Goal: Communication & Community: Answer question/provide support

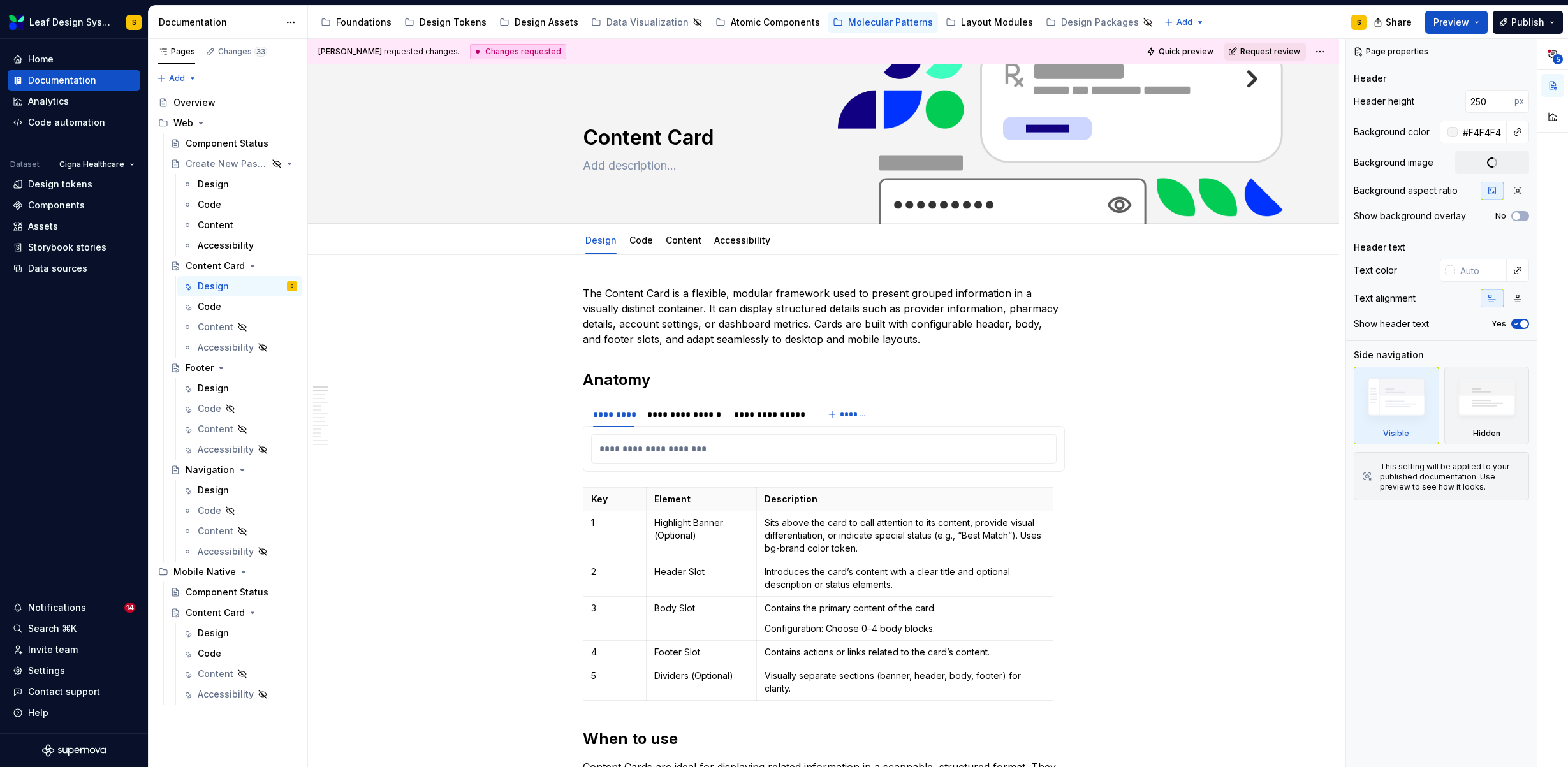
click at [1270, 56] on button "Request review" at bounding box center [1265, 51] width 81 height 18
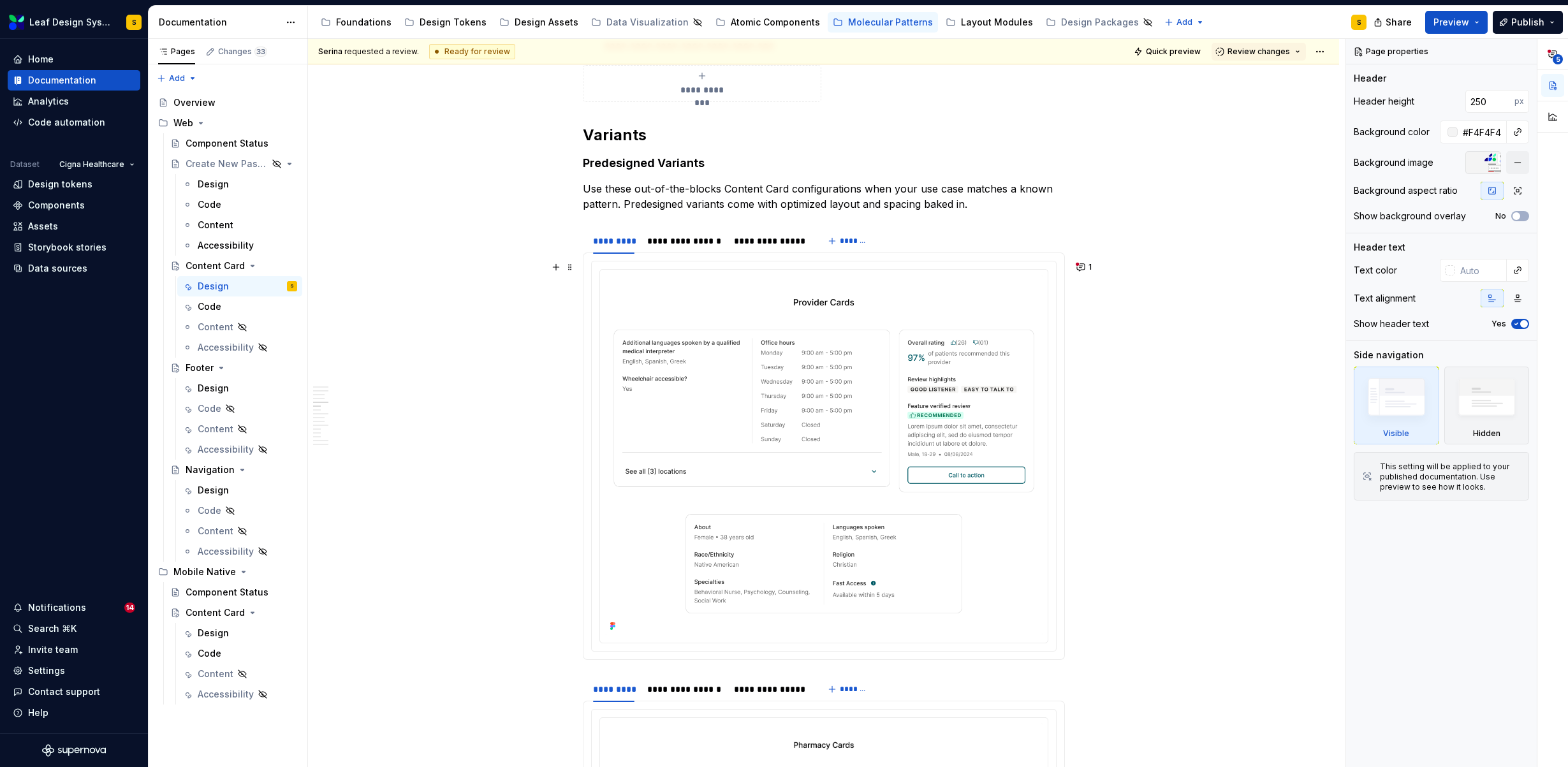
scroll to position [1816, 0]
click at [1074, 269] on button "1" at bounding box center [1085, 266] width 25 height 18
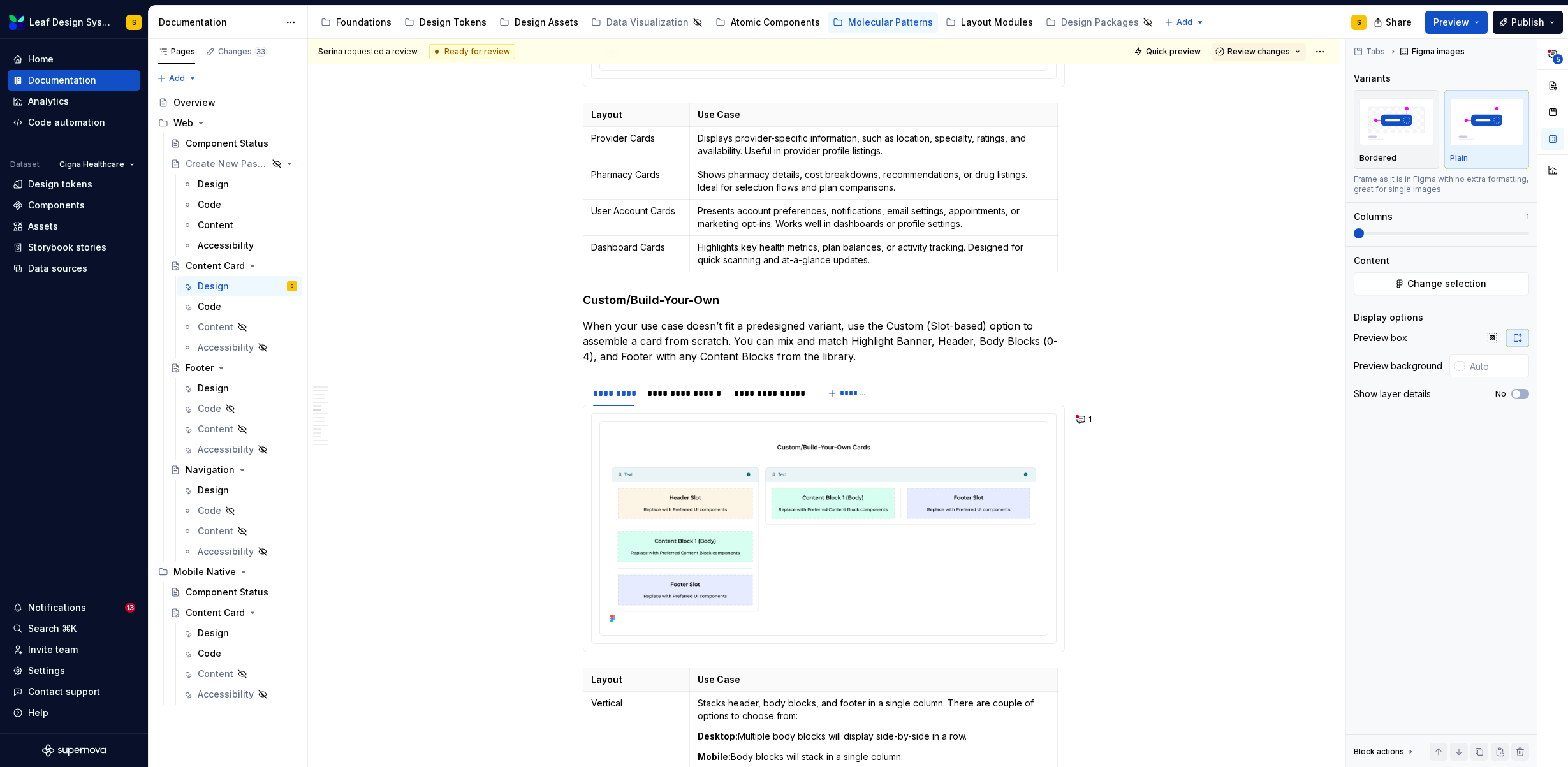
scroll to position [3836, 0]
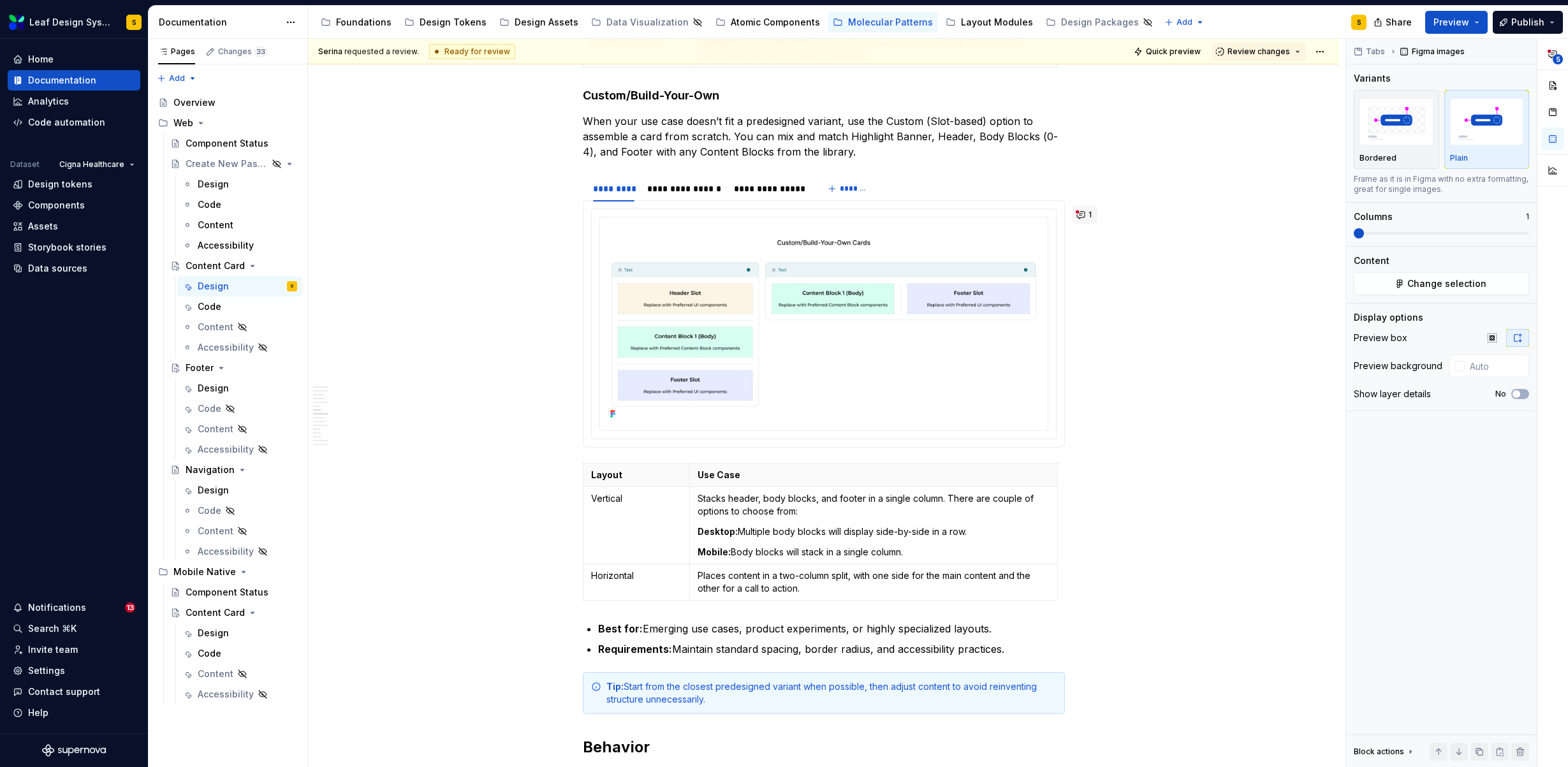
click at [1087, 213] on button "1" at bounding box center [1085, 215] width 25 height 18
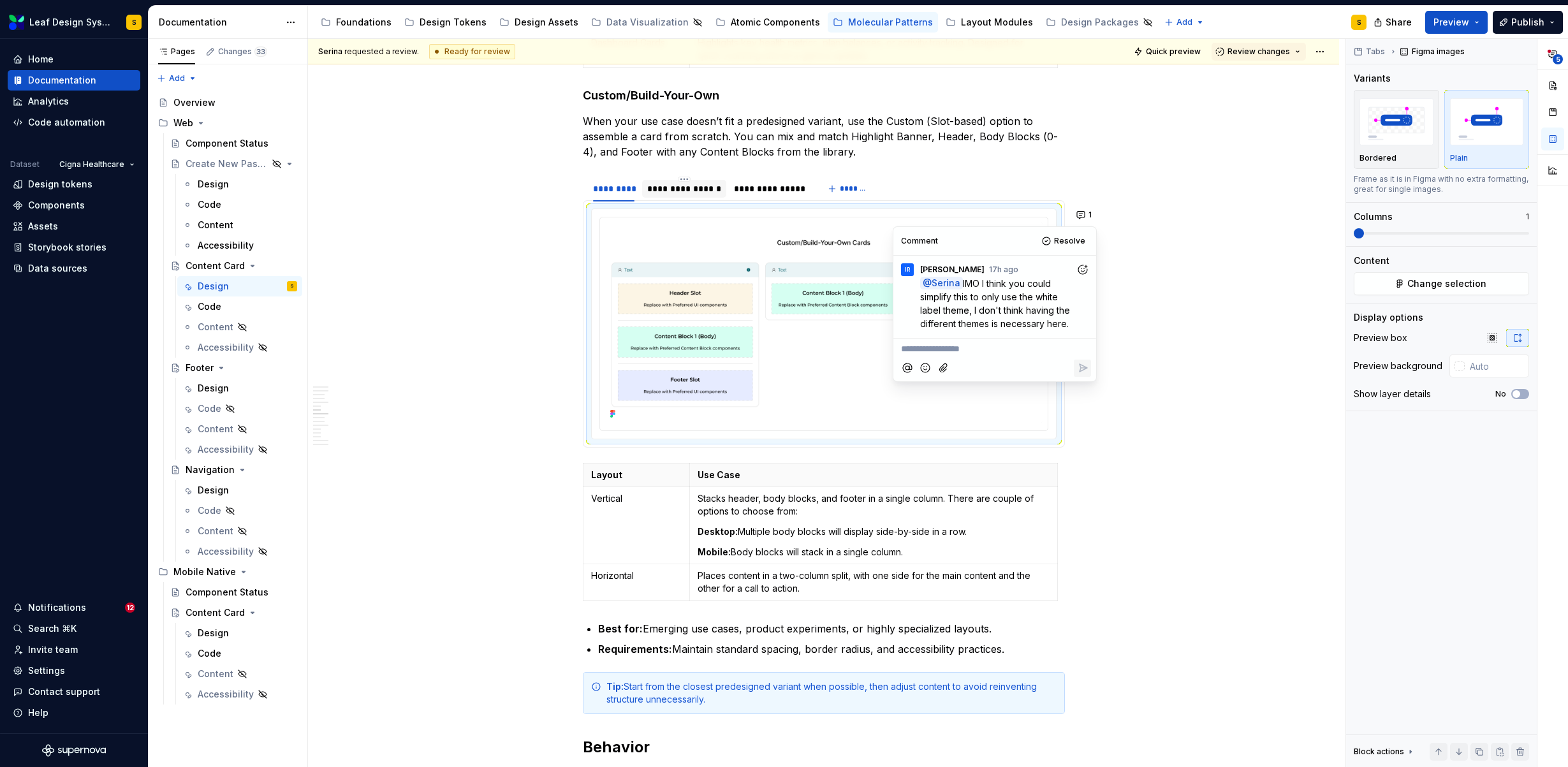
click at [684, 196] on div "**********" at bounding box center [684, 189] width 84 height 18
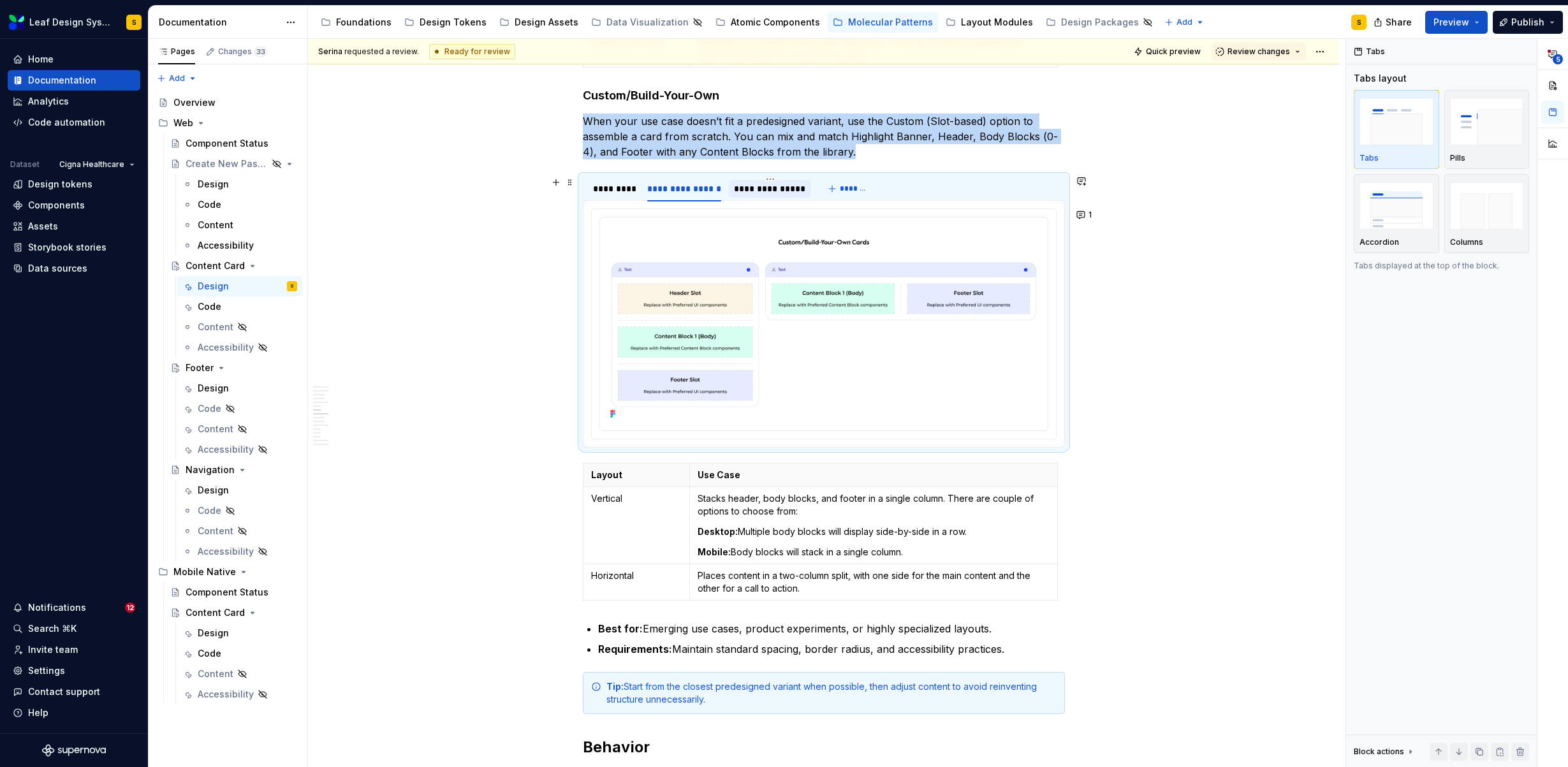
click at [779, 191] on div "**********" at bounding box center [770, 188] width 72 height 13
click at [608, 186] on div "*********" at bounding box center [614, 188] width 42 height 13
click at [1092, 218] on button "1" at bounding box center [1085, 215] width 25 height 18
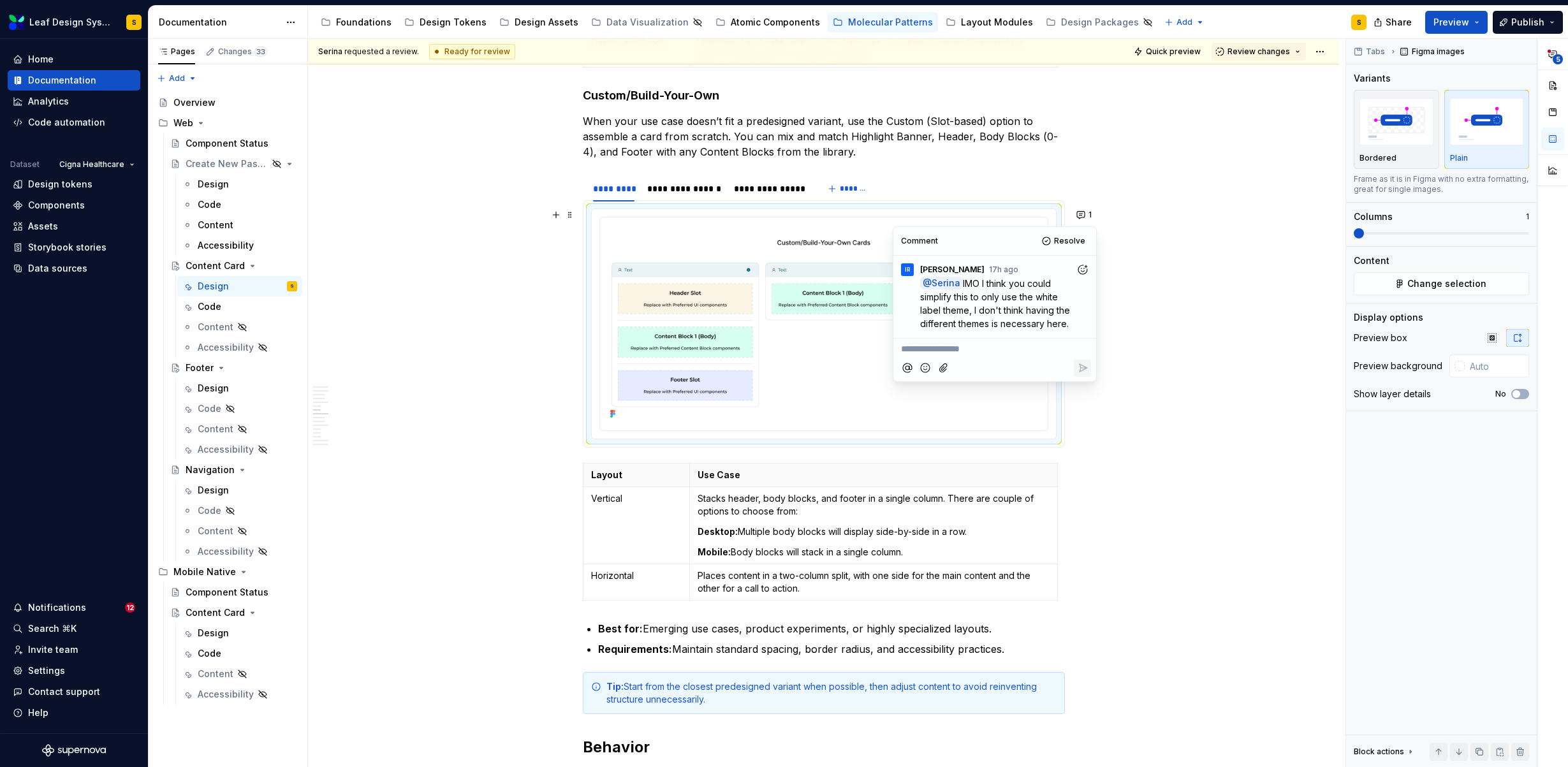
type textarea "*"
click at [1088, 385] on button "Reply" at bounding box center [1082, 381] width 17 height 17
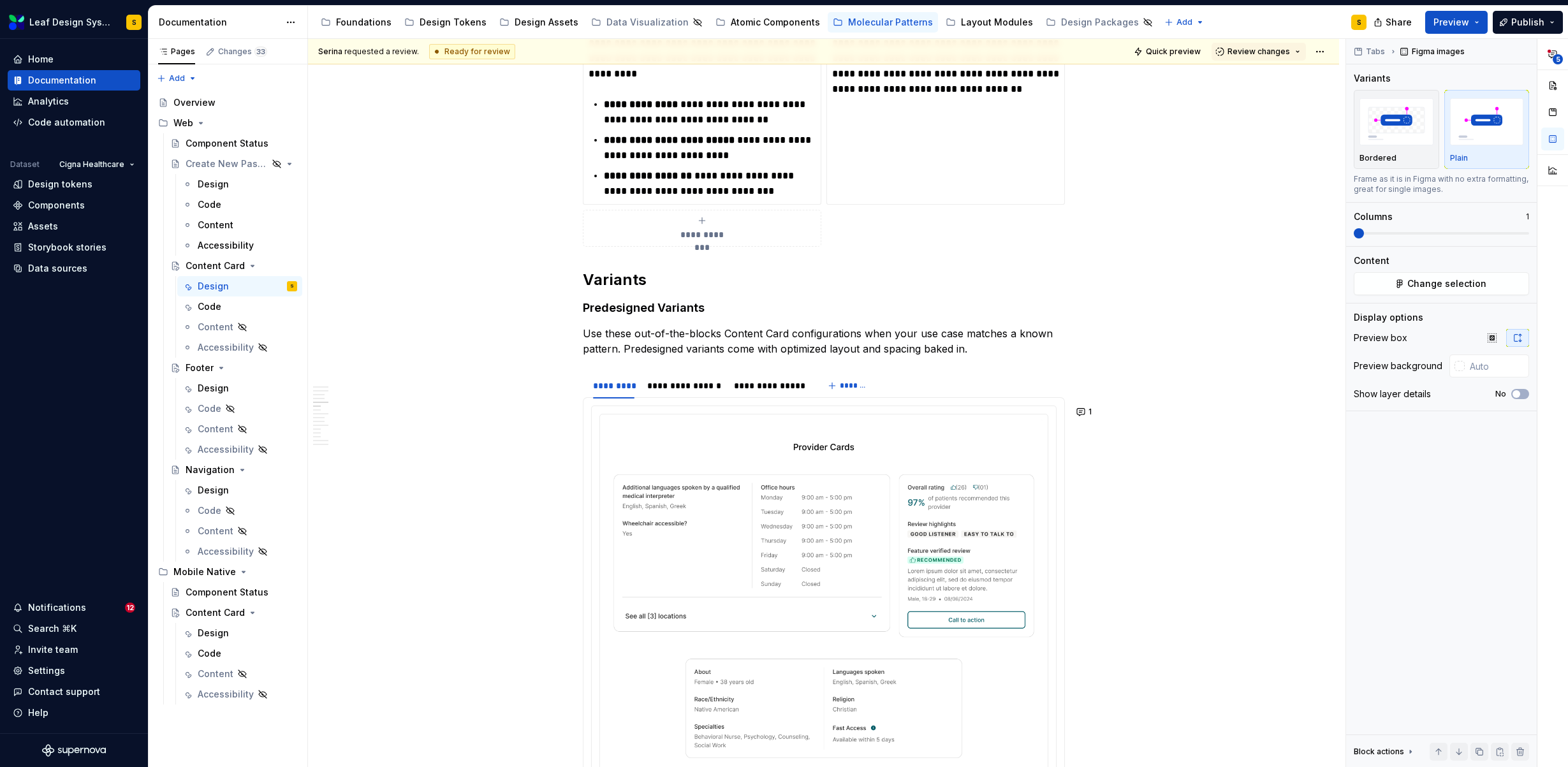
scroll to position [1837, 0]
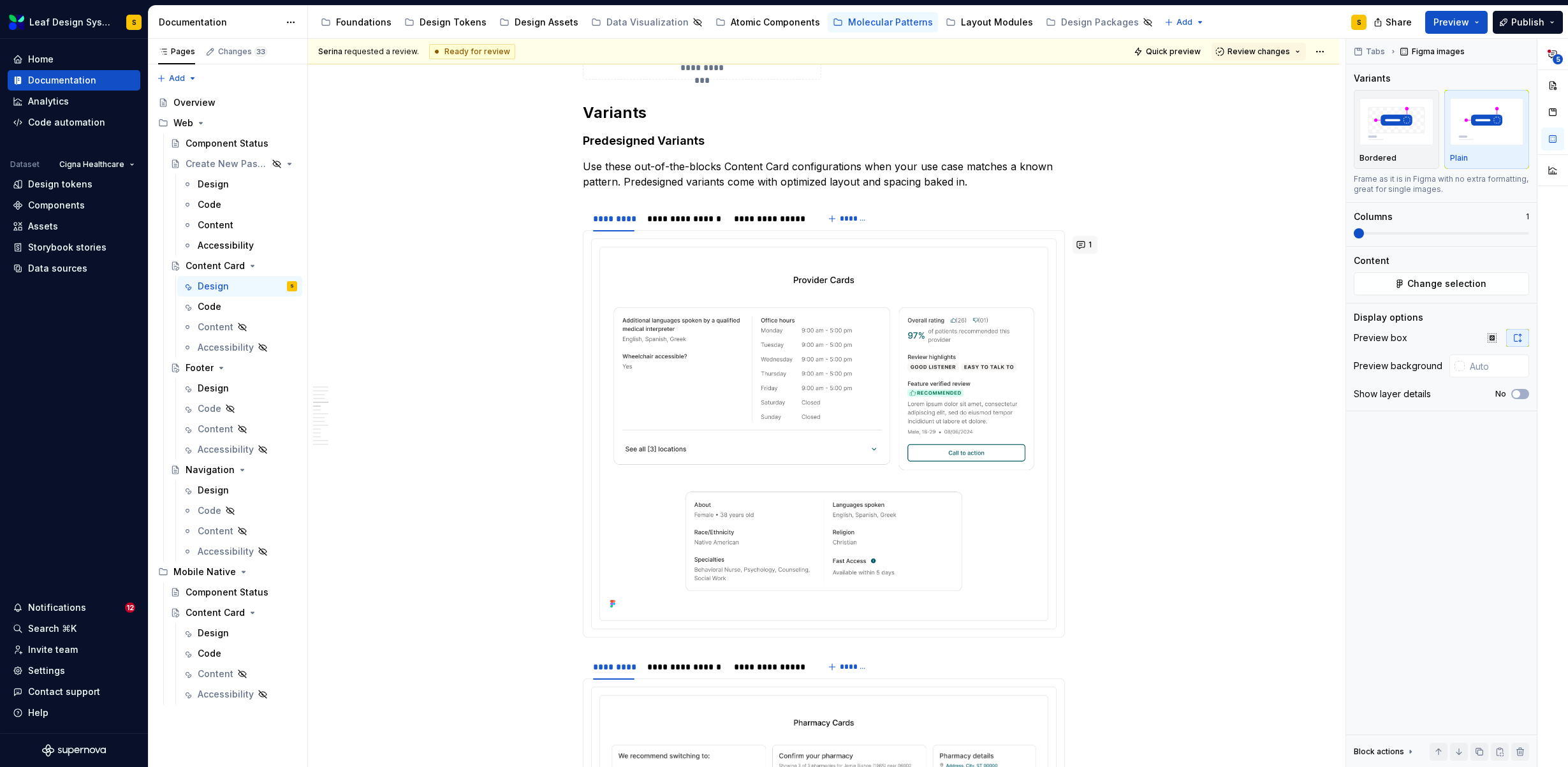
click at [1079, 245] on button "1" at bounding box center [1085, 245] width 25 height 18
click at [1085, 381] on icon "Reply" at bounding box center [1083, 385] width 13 height 13
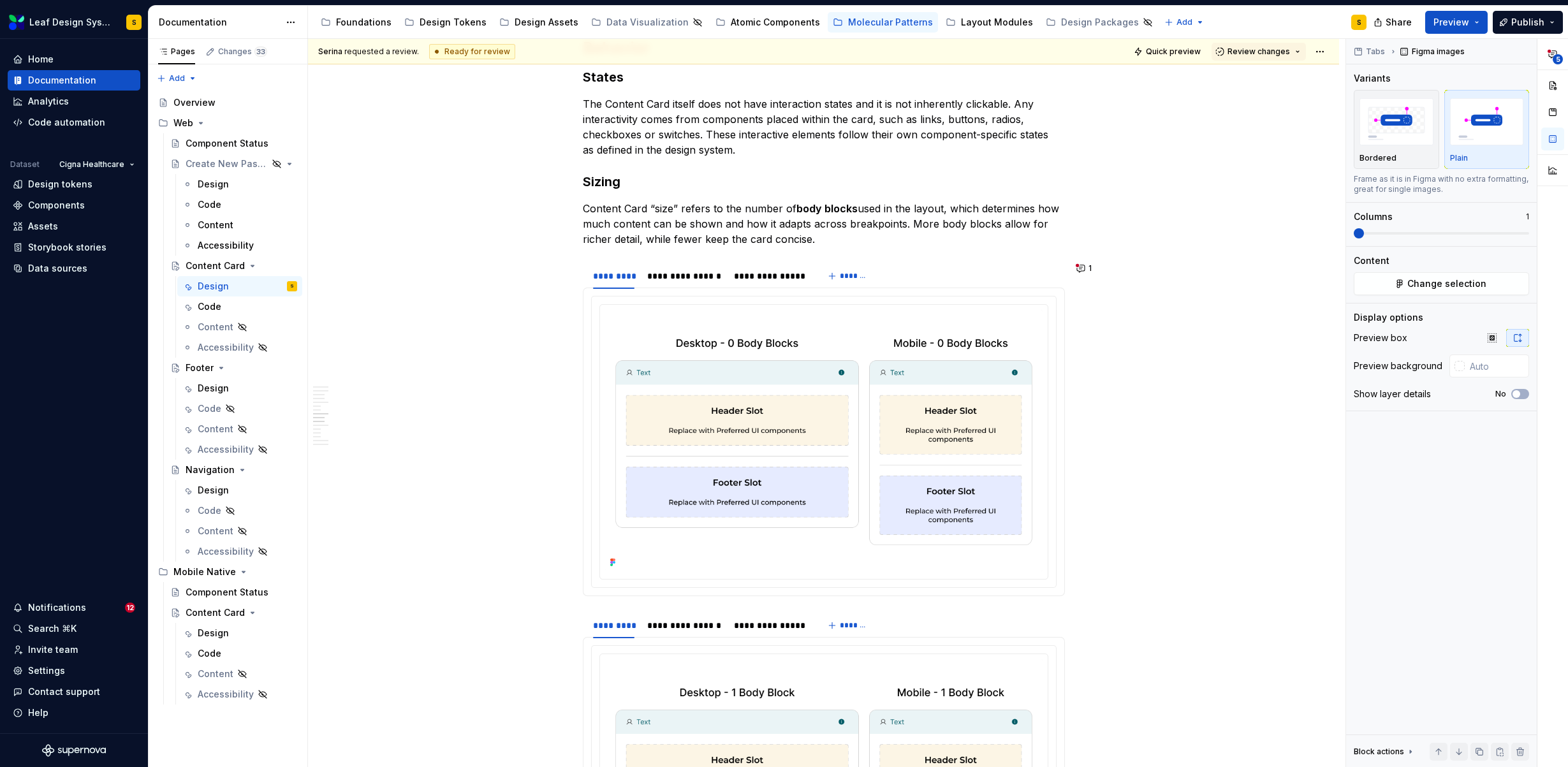
scroll to position [4537, 0]
click at [1086, 266] on button "1" at bounding box center [1085, 268] width 25 height 18
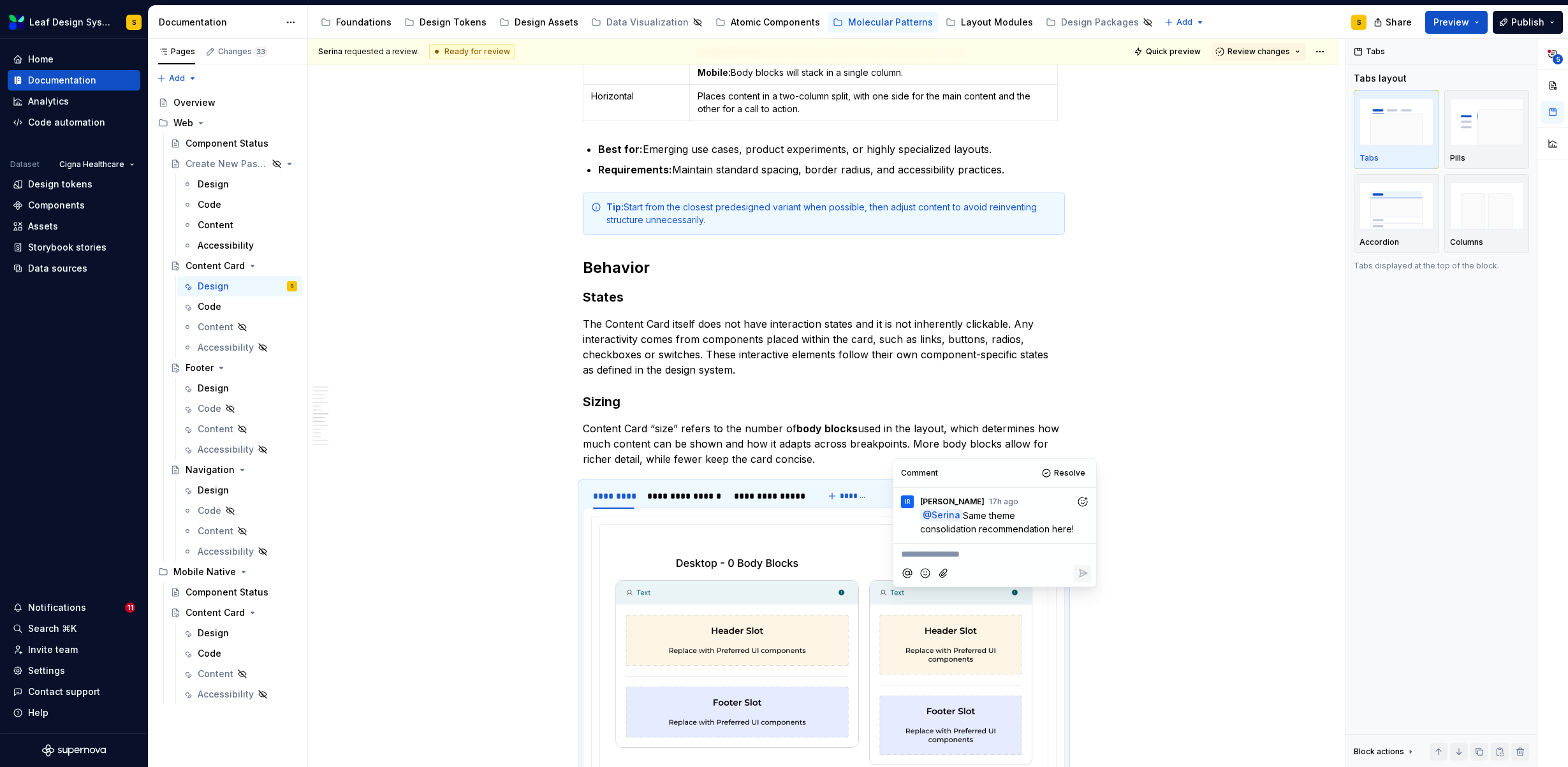
scroll to position [4656, 0]
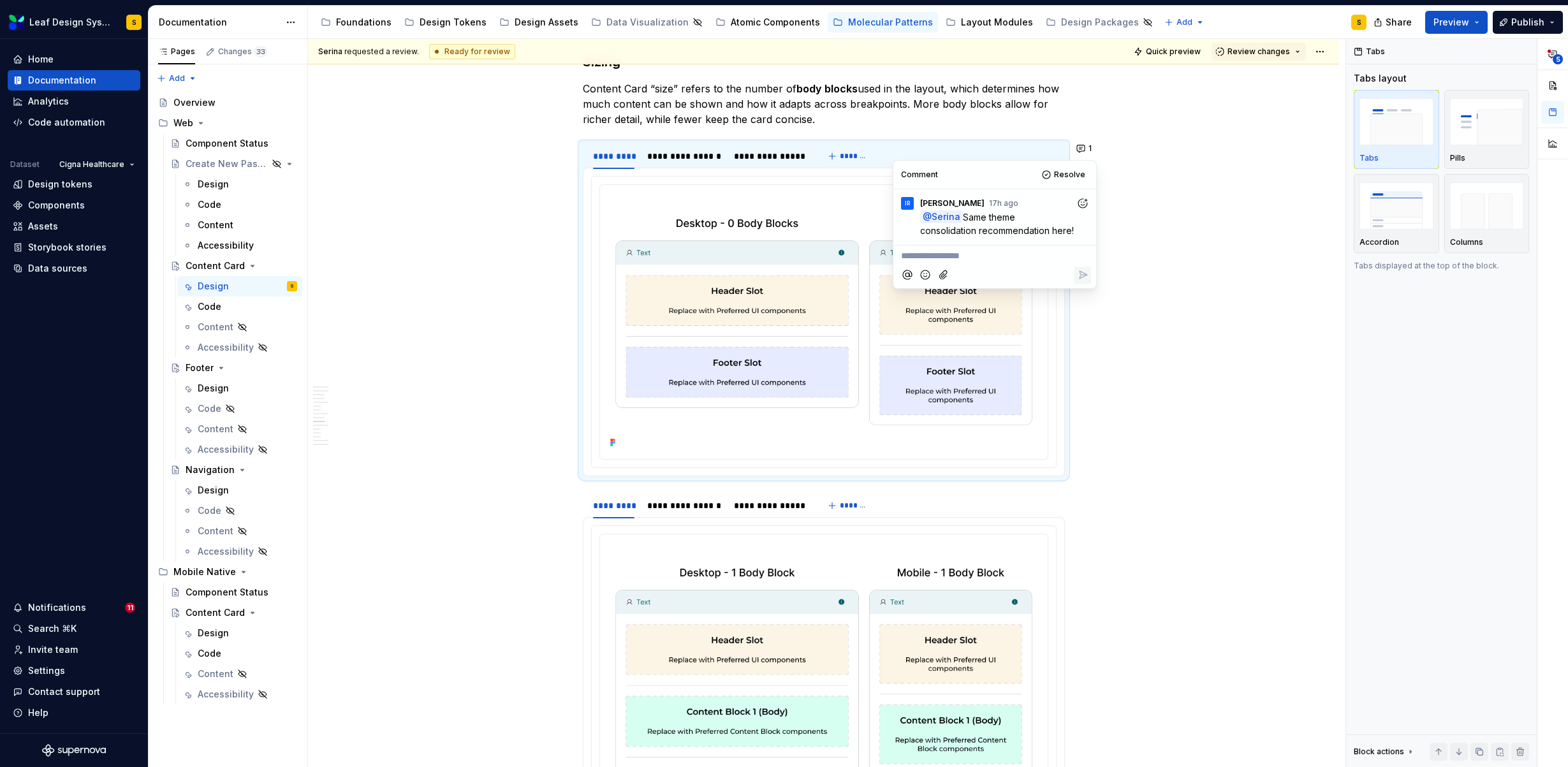
click at [983, 257] on p "**********" at bounding box center [995, 256] width 188 height 13
click at [1079, 273] on icon "Reply" at bounding box center [1083, 275] width 8 height 8
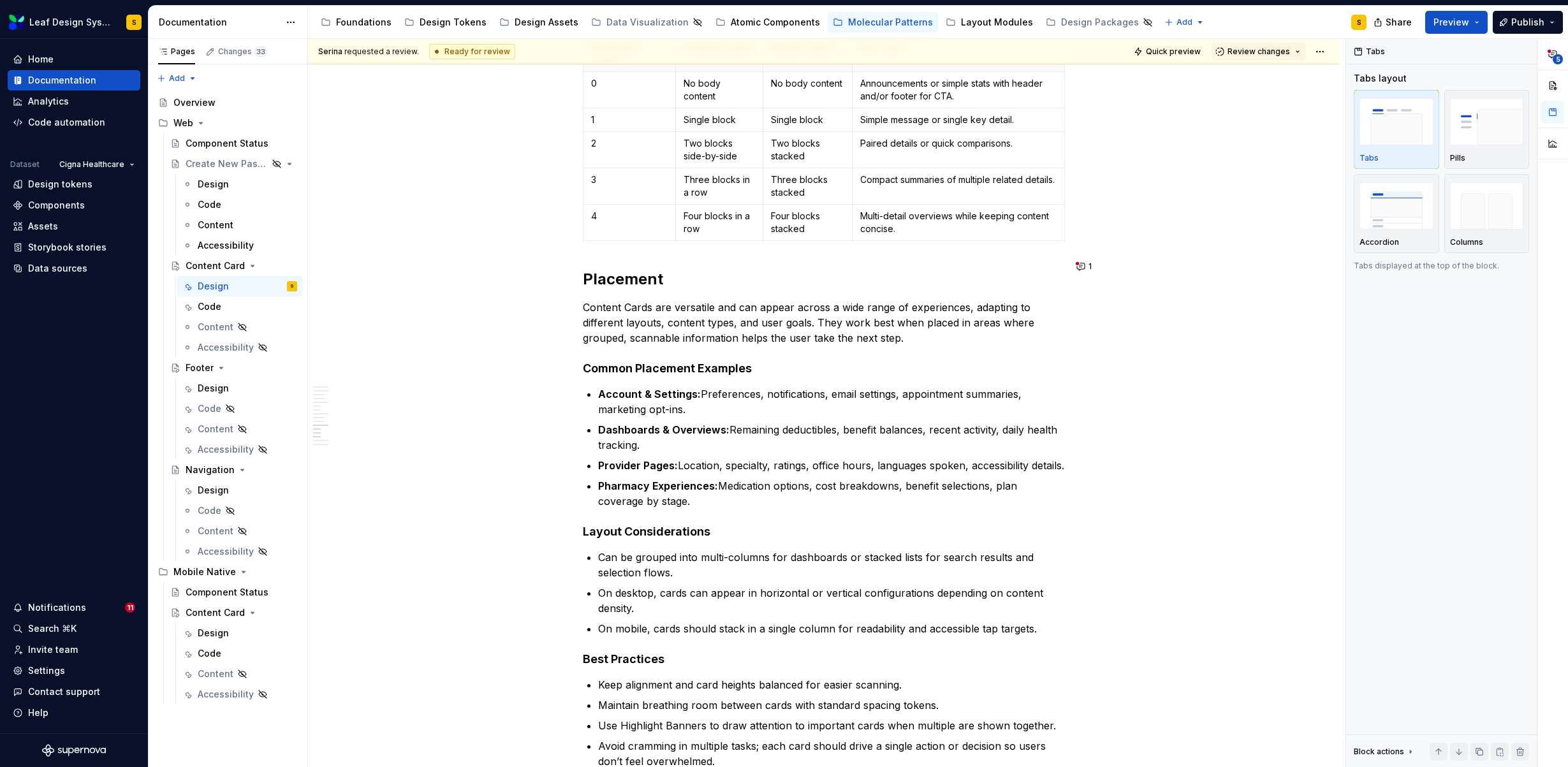
scroll to position [6975, 0]
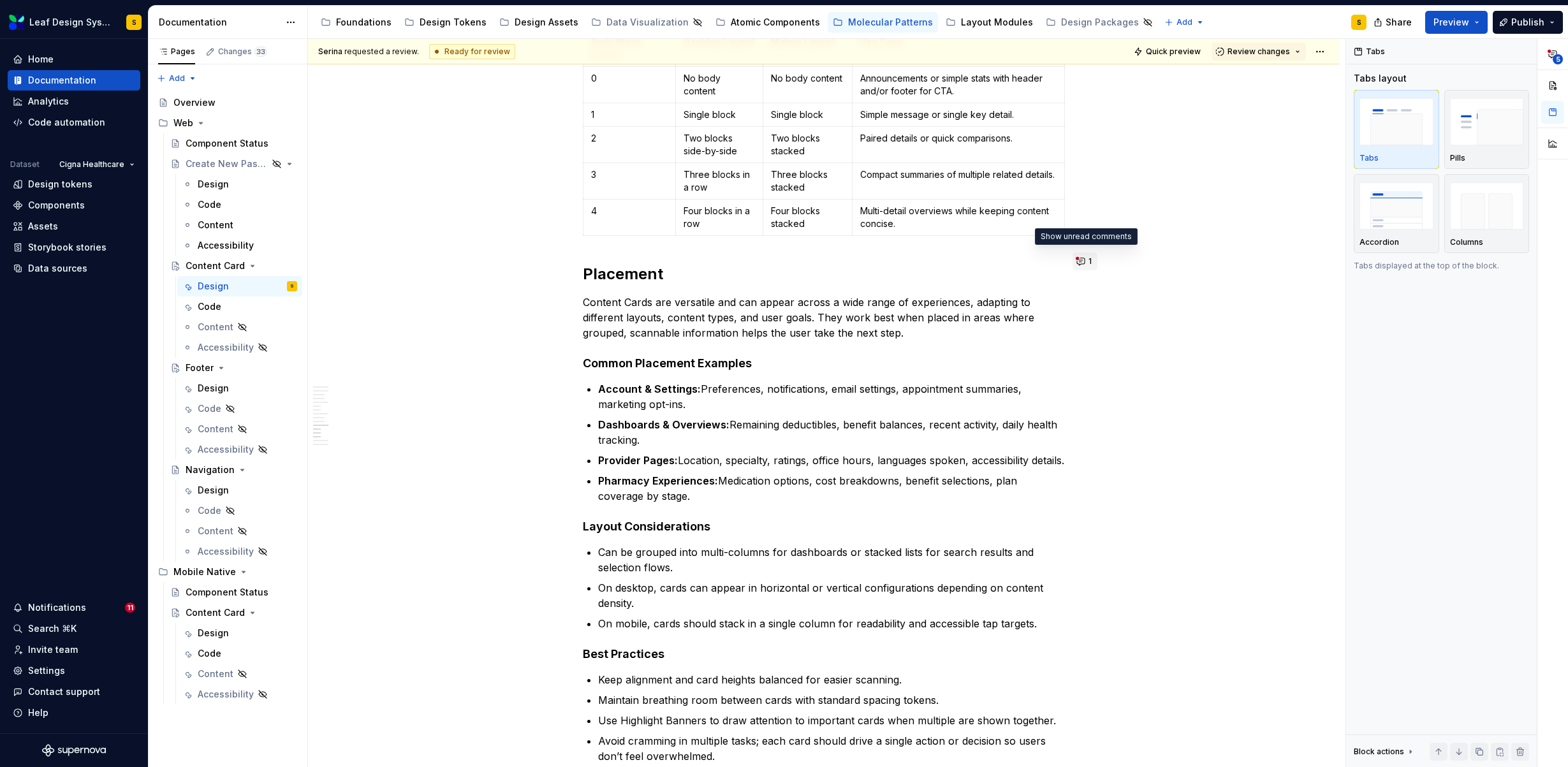
click at [1081, 264] on button "1" at bounding box center [1085, 261] width 25 height 18
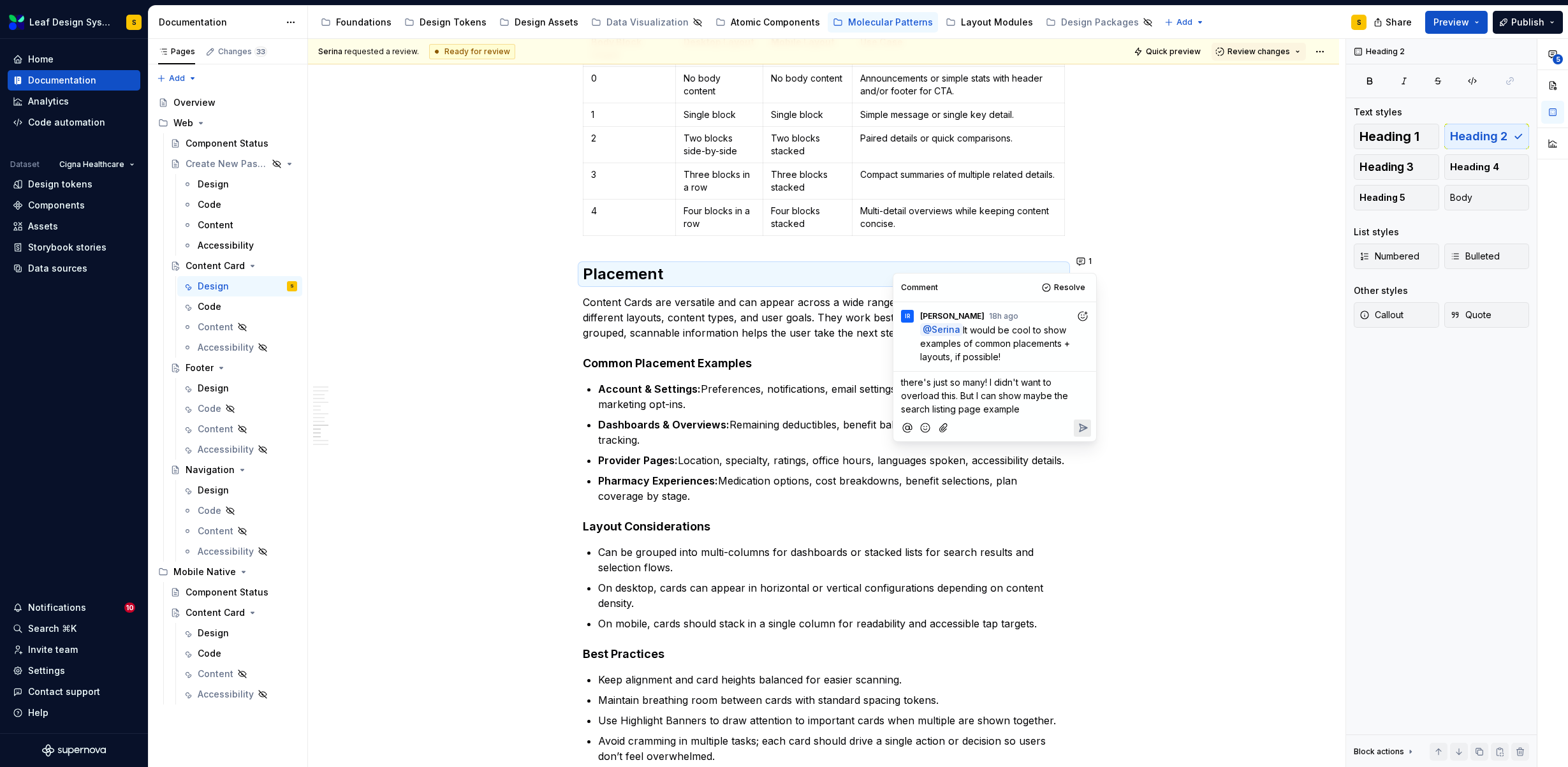
click at [1086, 422] on icon "Reply" at bounding box center [1083, 428] width 13 height 13
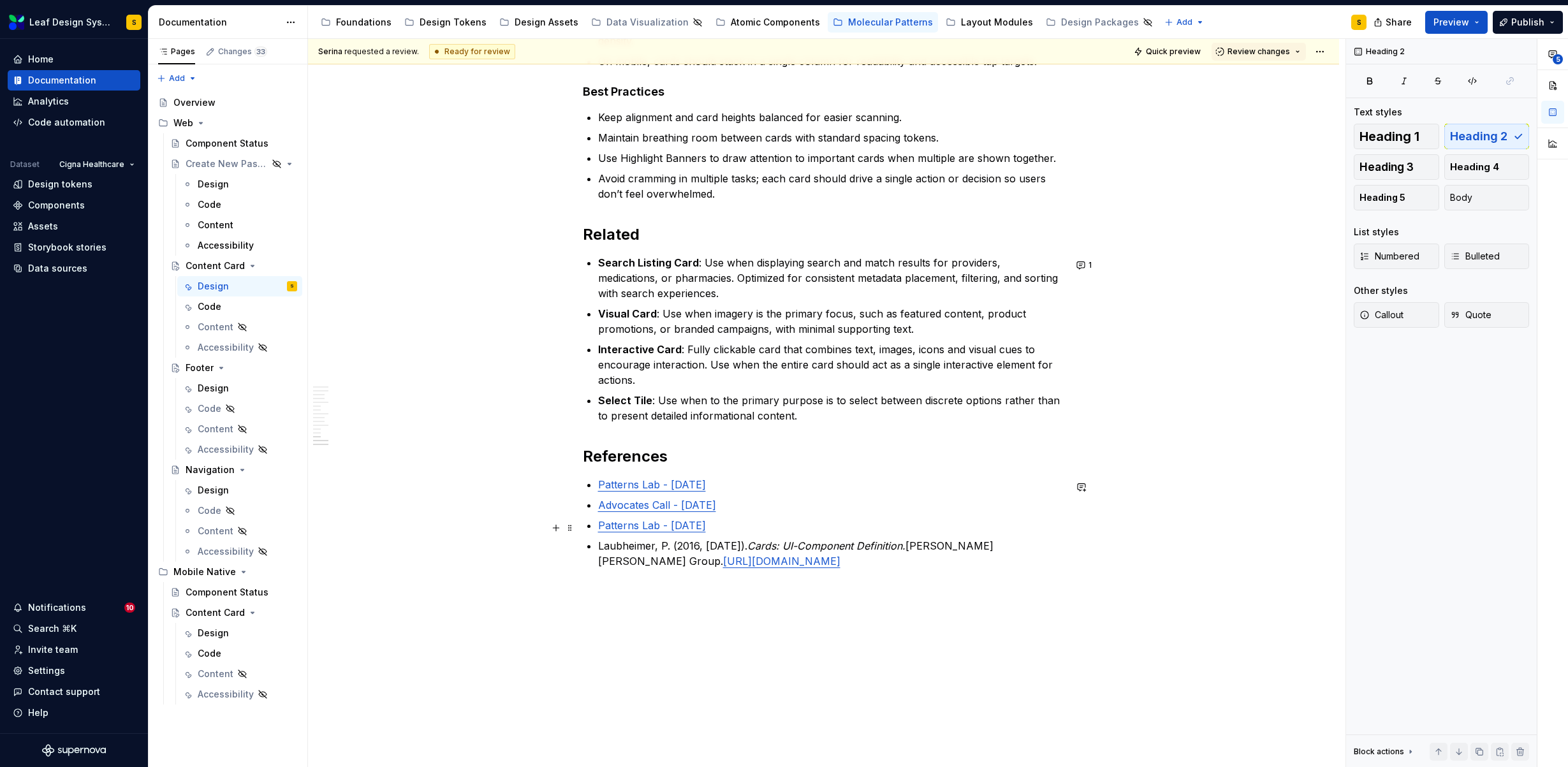
scroll to position [7384, 0]
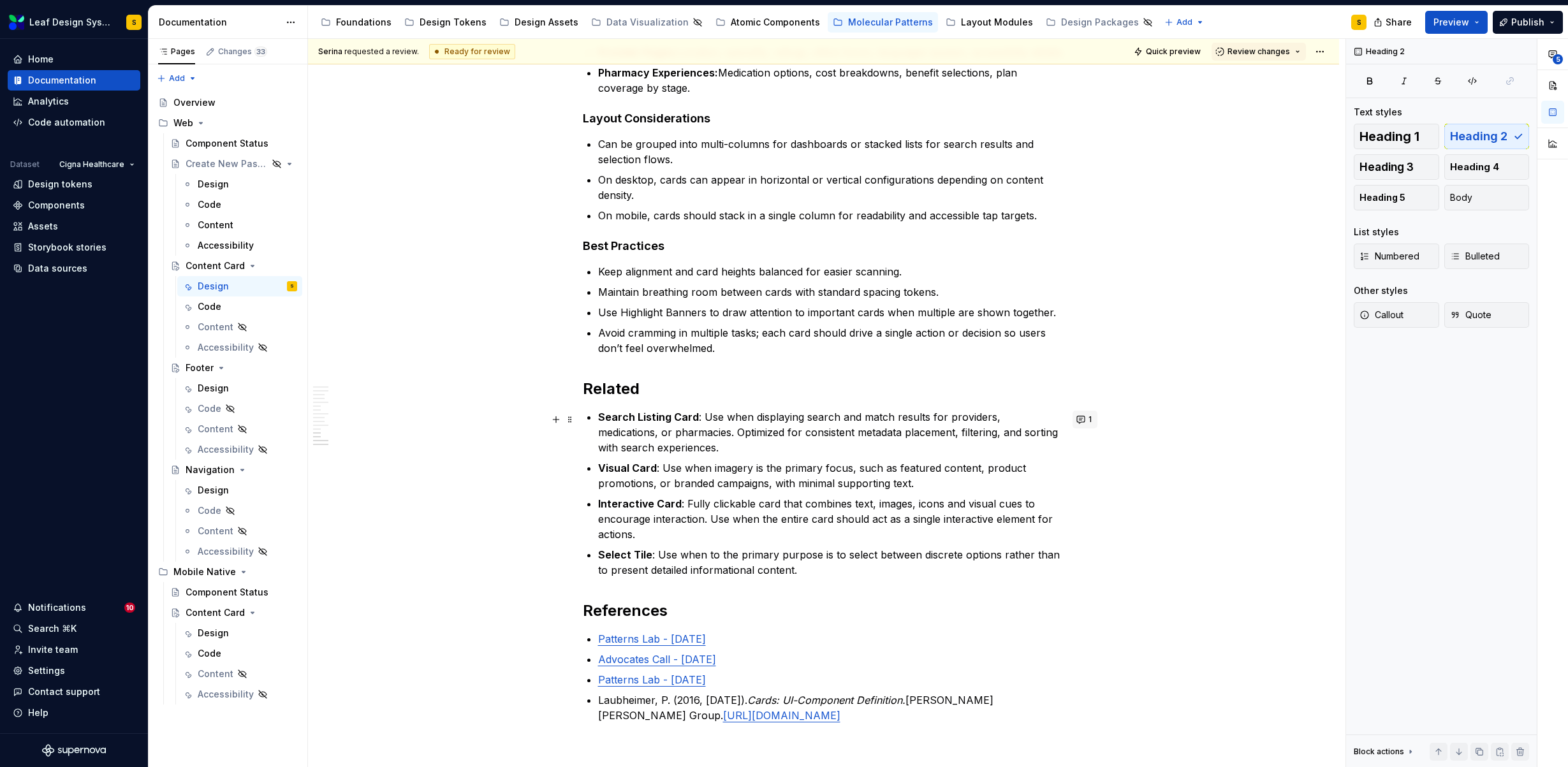
click at [1085, 417] on button "1" at bounding box center [1085, 420] width 25 height 18
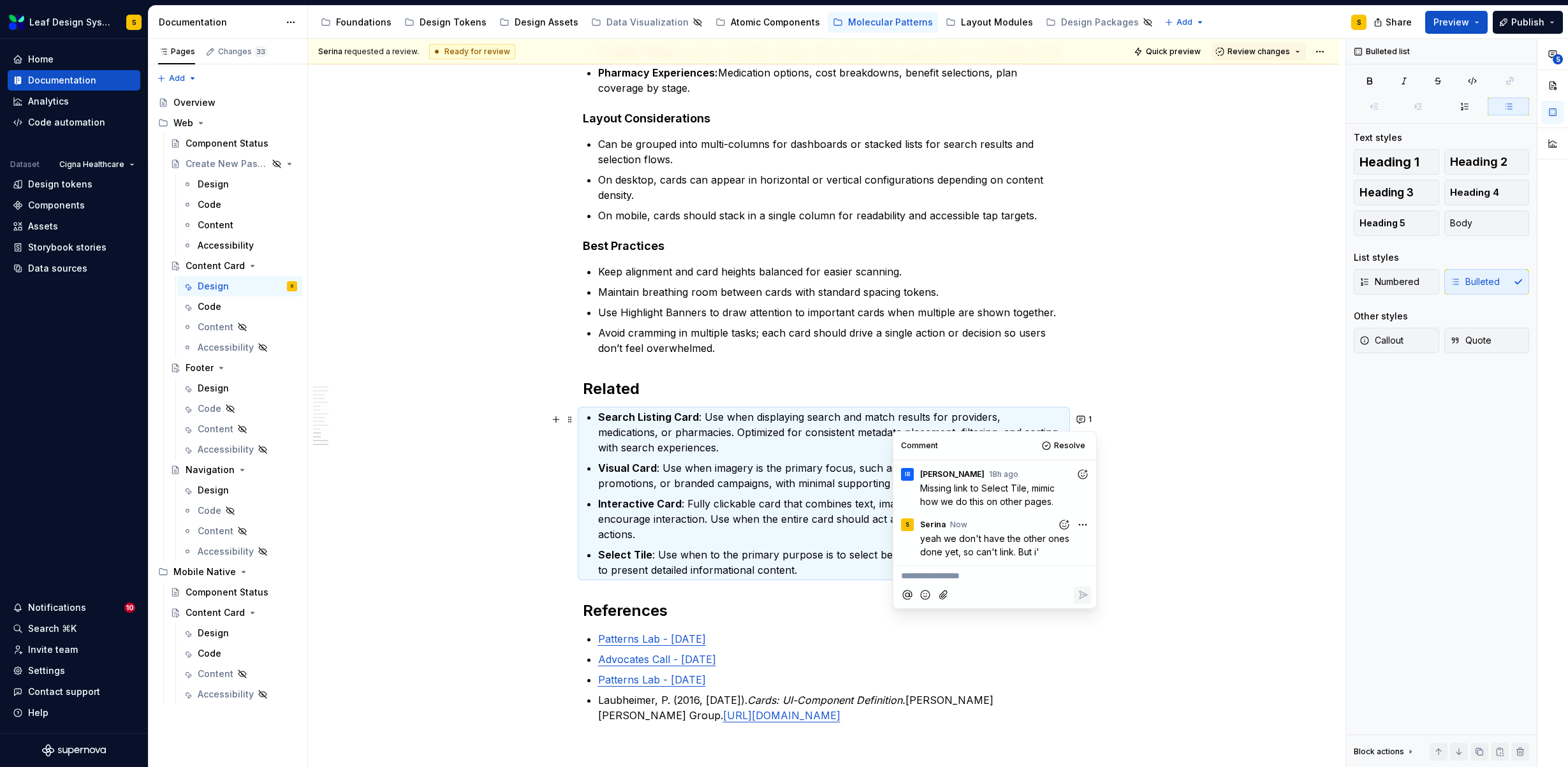
click at [1087, 528] on html "Leaf Design System S Home Documentation Analytics Code automation Dataset Cigna…" at bounding box center [784, 383] width 1568 height 767
click at [1070, 543] on span "Edit comment" at bounding box center [1042, 548] width 60 height 13
click at [1081, 583] on icon "Save" at bounding box center [1083, 584] width 13 height 13
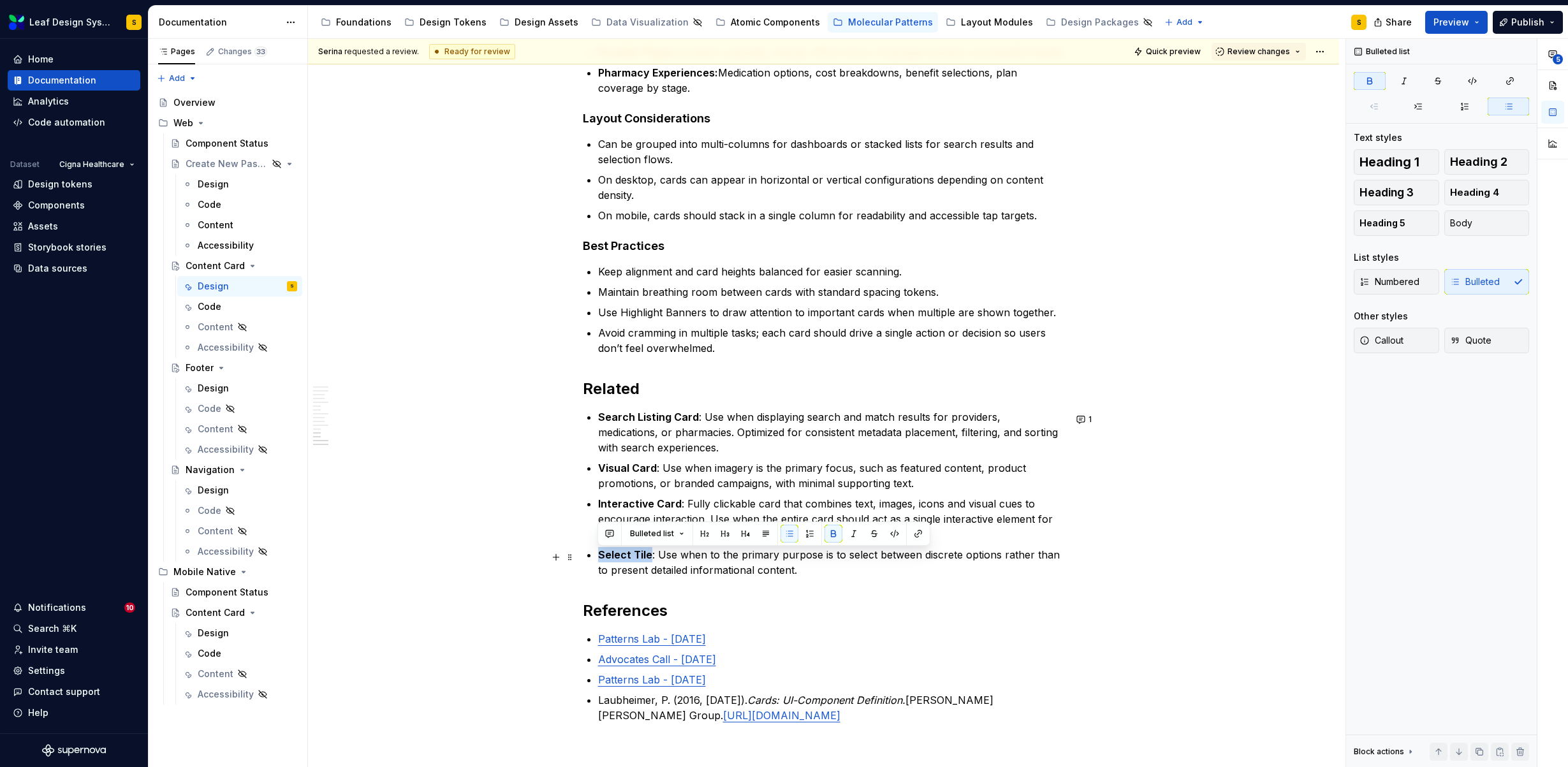
drag, startPoint x: 649, startPoint y: 561, endPoint x: 599, endPoint y: 557, distance: 50.2
click at [599, 557] on p "Select Tile : Use when to the primary purpose is to select between discrete opt…" at bounding box center [831, 563] width 467 height 31
click at [916, 535] on button "button" at bounding box center [919, 534] width 18 height 18
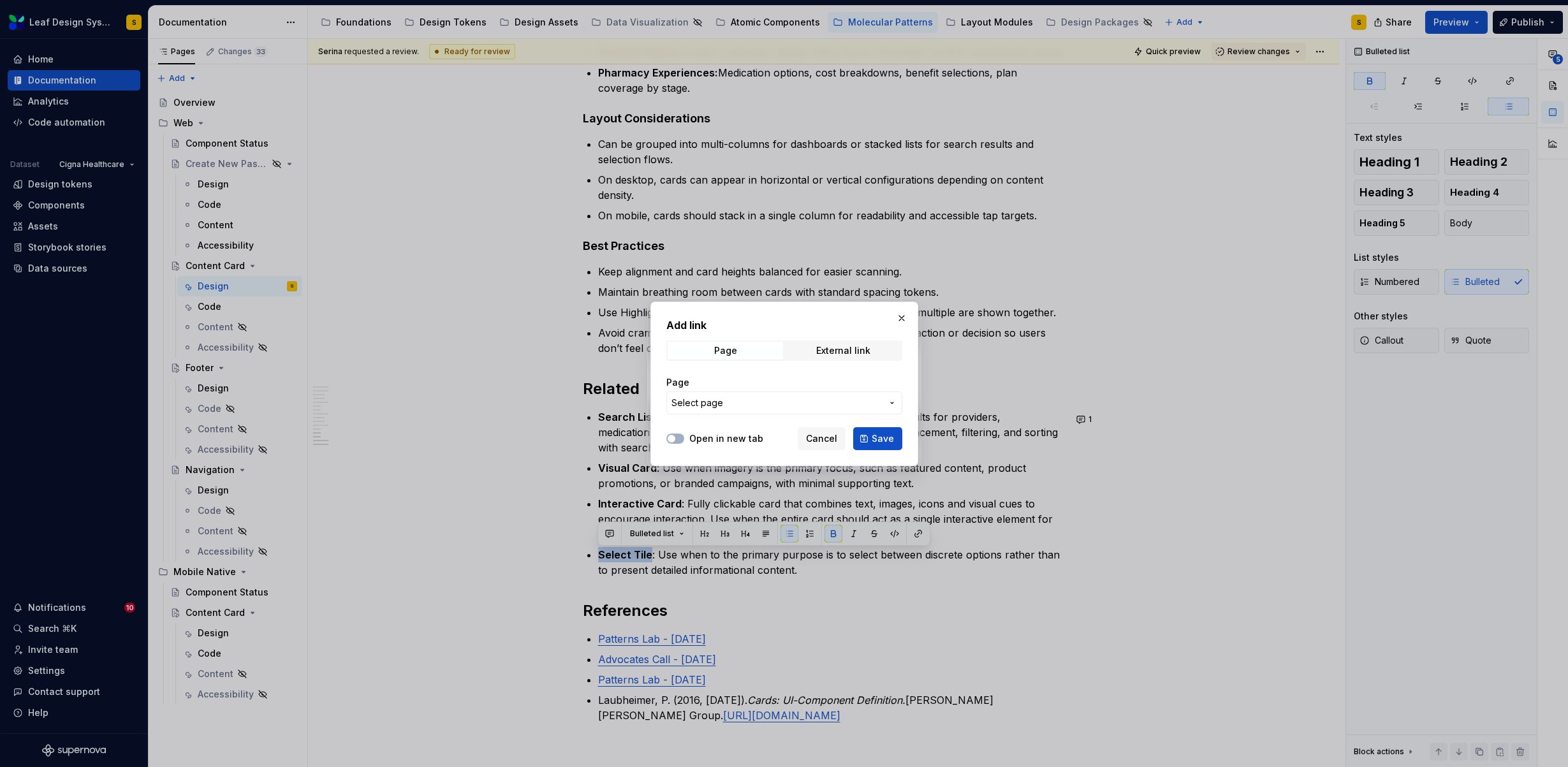
click at [747, 403] on span "Select page" at bounding box center [777, 403] width 211 height 13
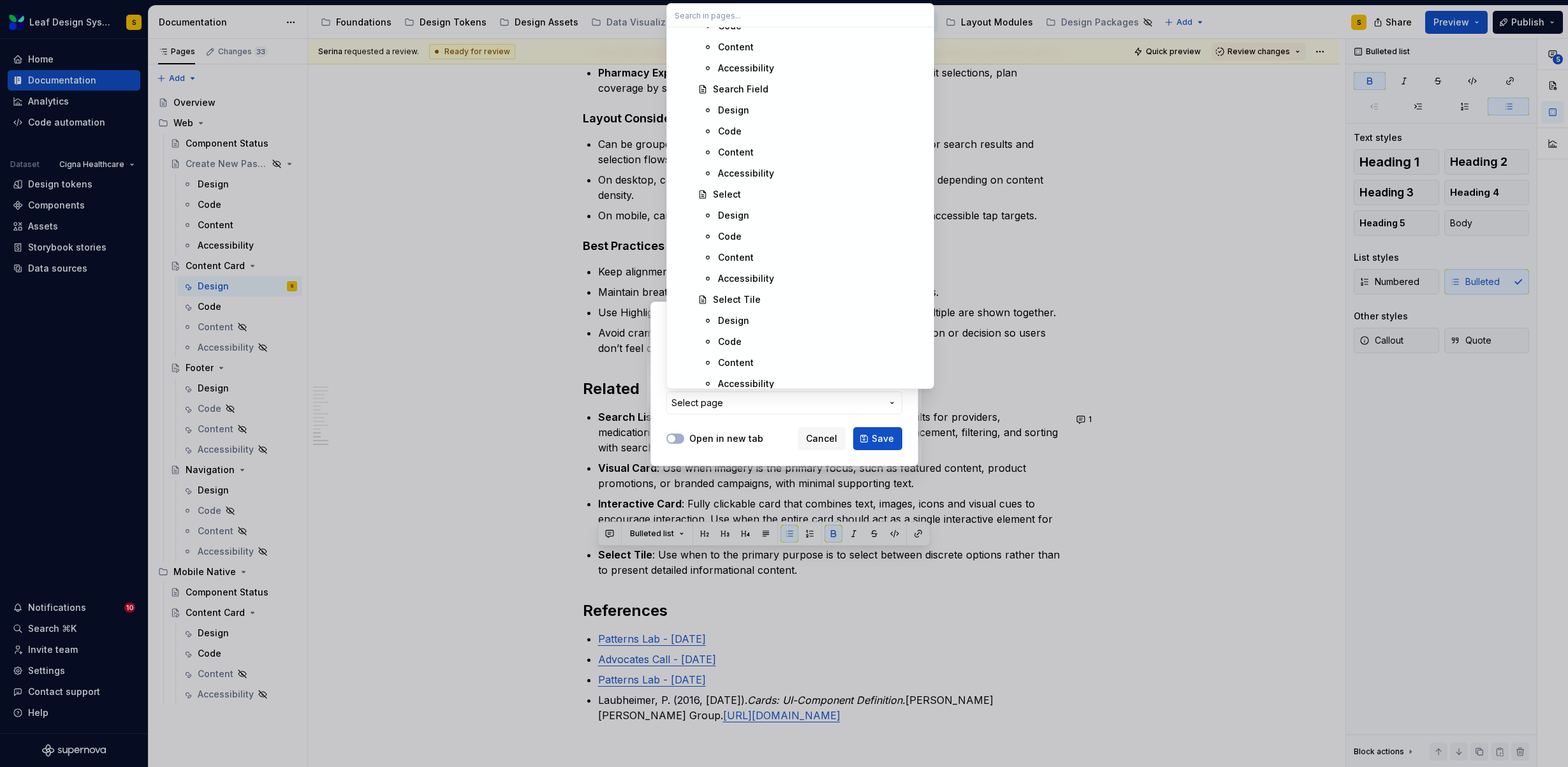
scroll to position [5314, 0]
click at [753, 323] on div "Design" at bounding box center [822, 323] width 208 height 13
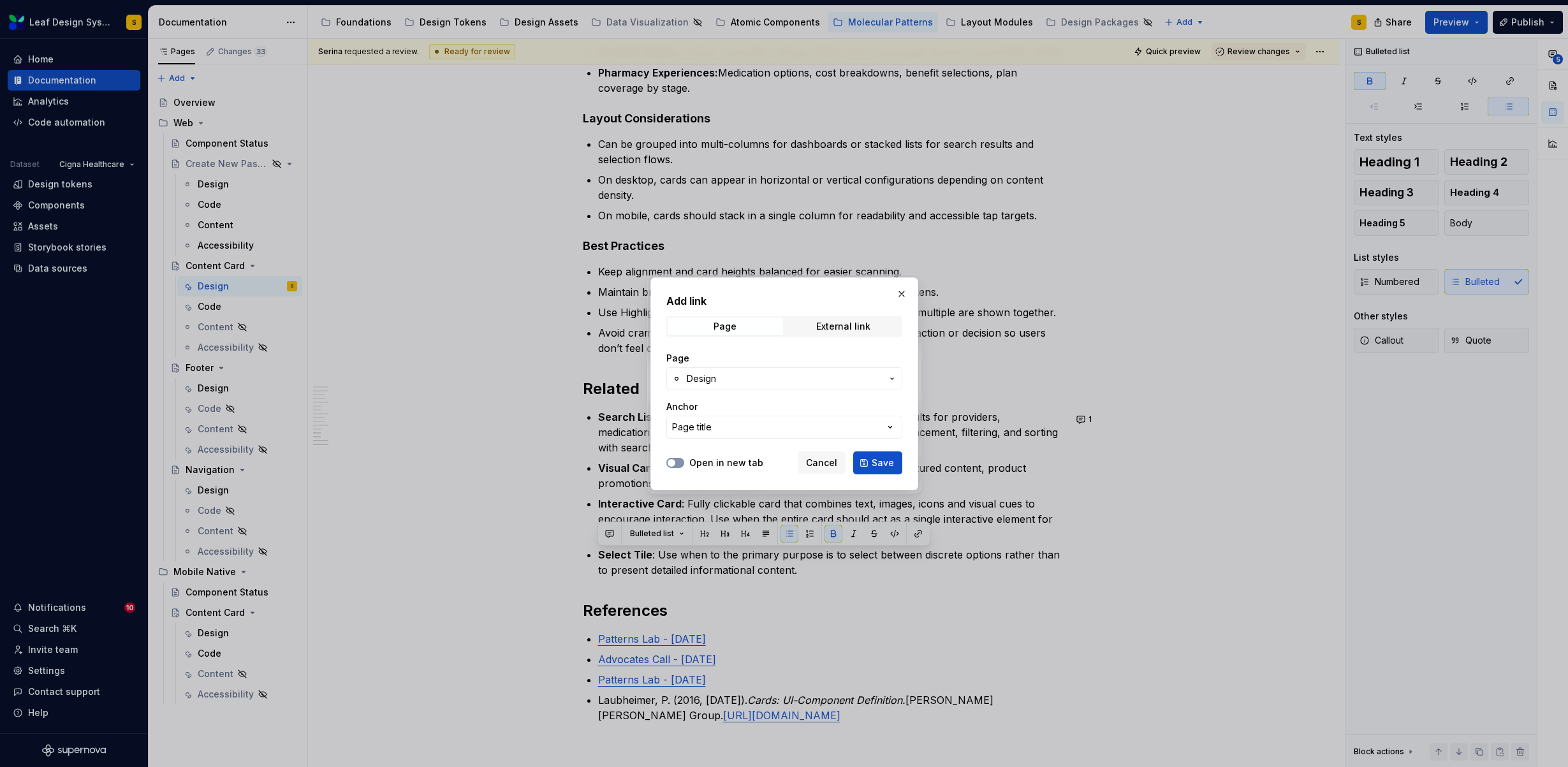
click at [679, 464] on button "Open in new tab" at bounding box center [675, 462] width 18 height 10
click at [882, 465] on span "Save" at bounding box center [883, 463] width 22 height 13
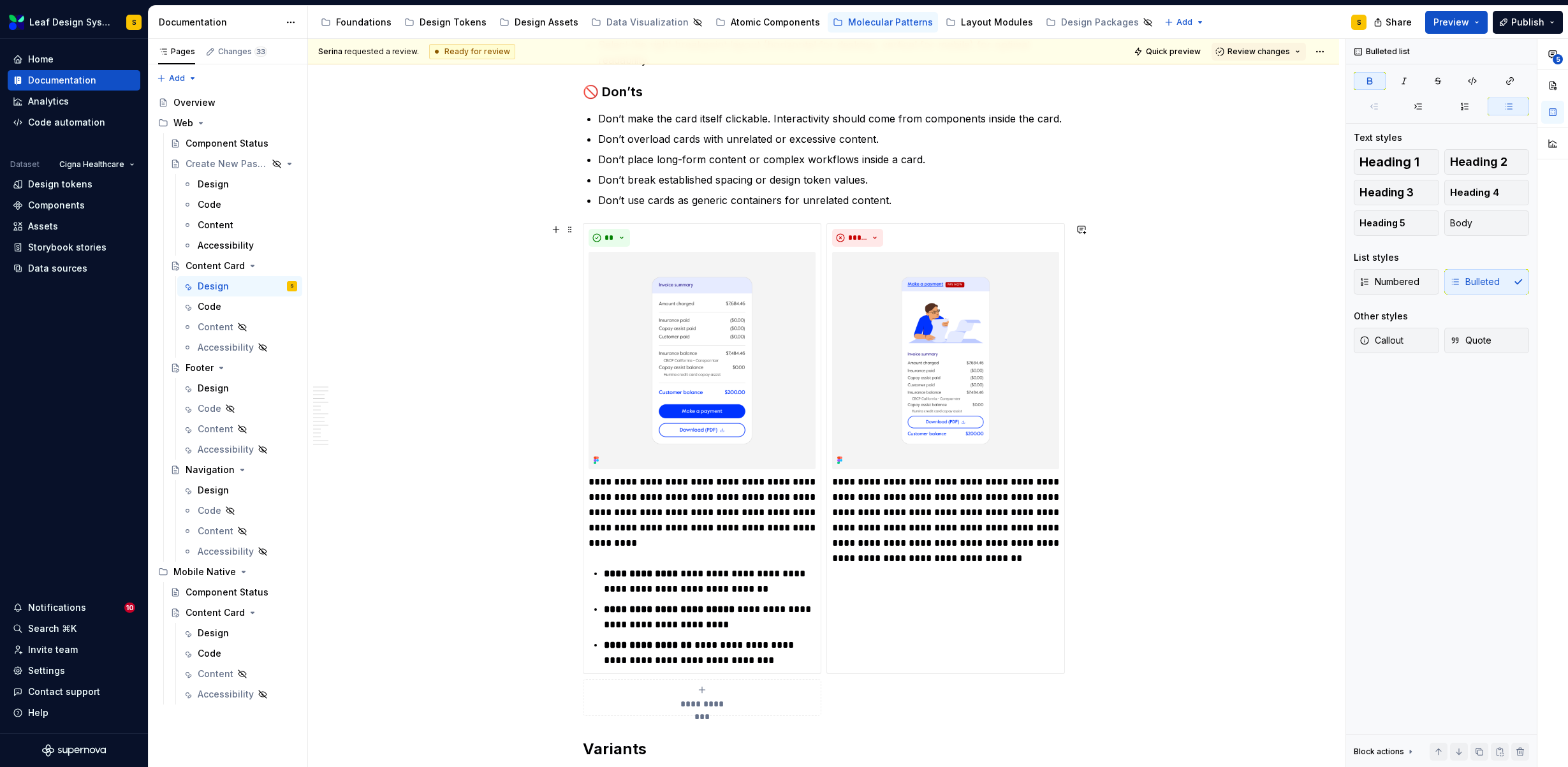
scroll to position [723, 0]
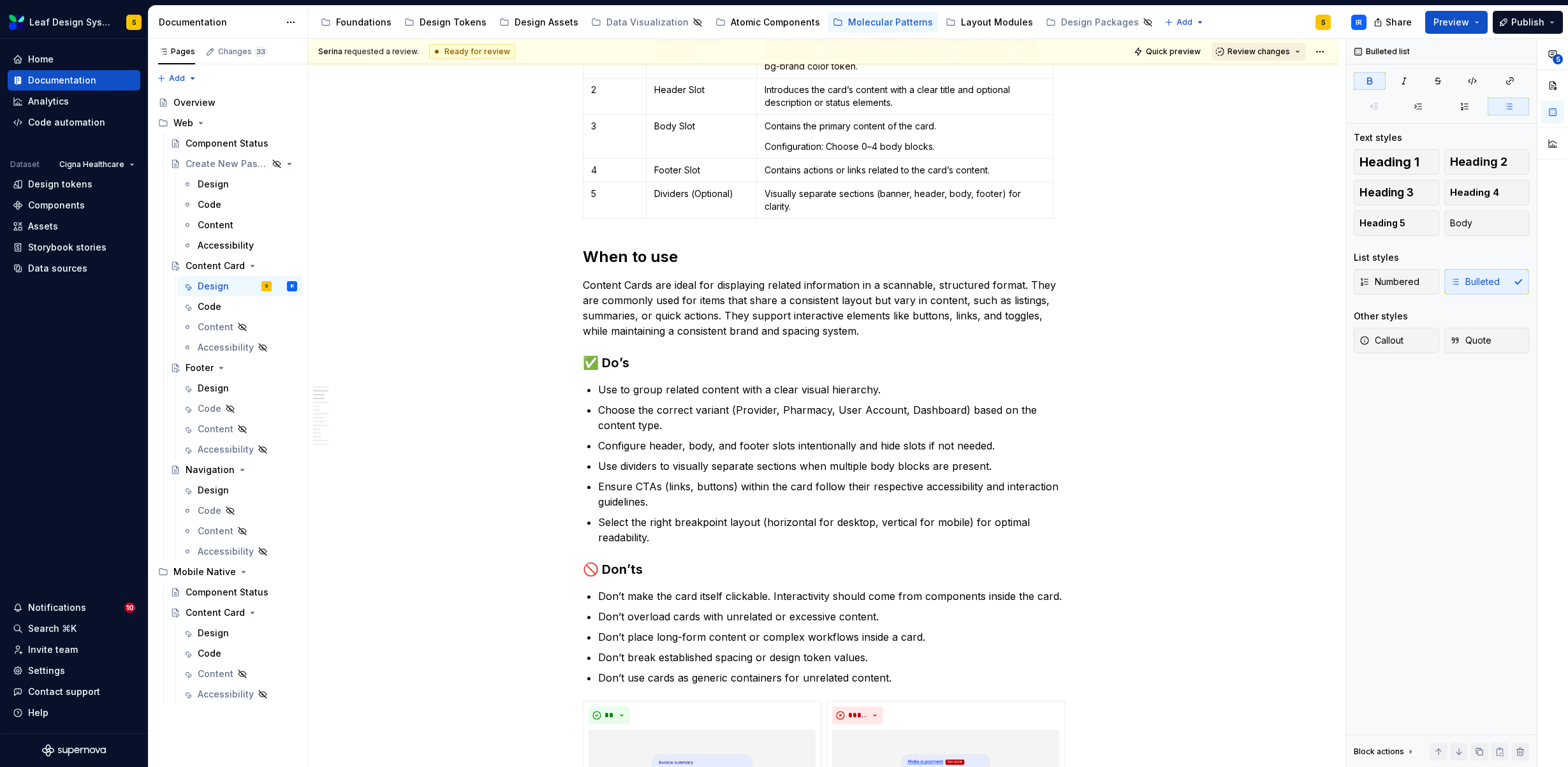
type textarea "*"
